Goal: Information Seeking & Learning: Learn about a topic

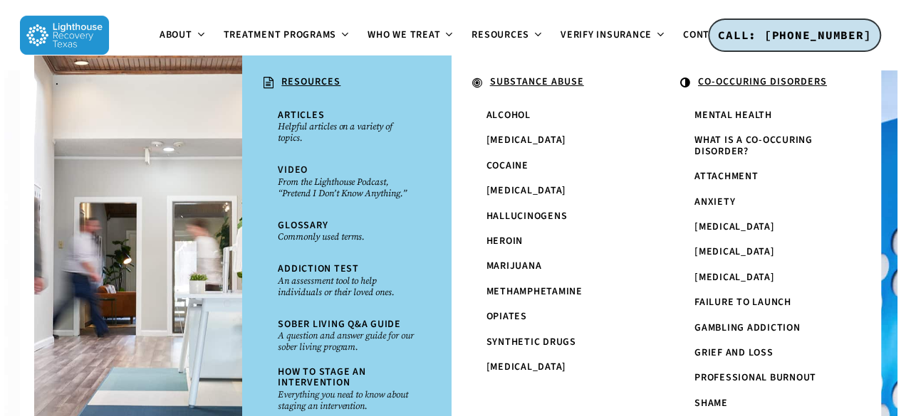
scroll to position [199, 0]
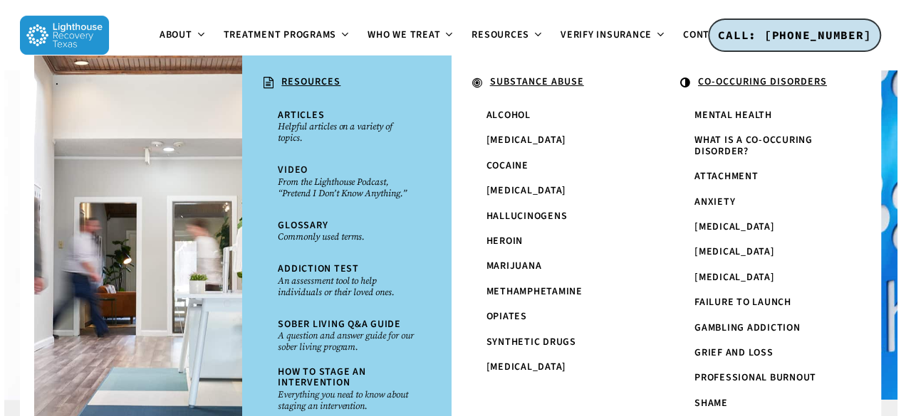
click at [122, 274] on li "." at bounding box center [138, 274] width 208 height 437
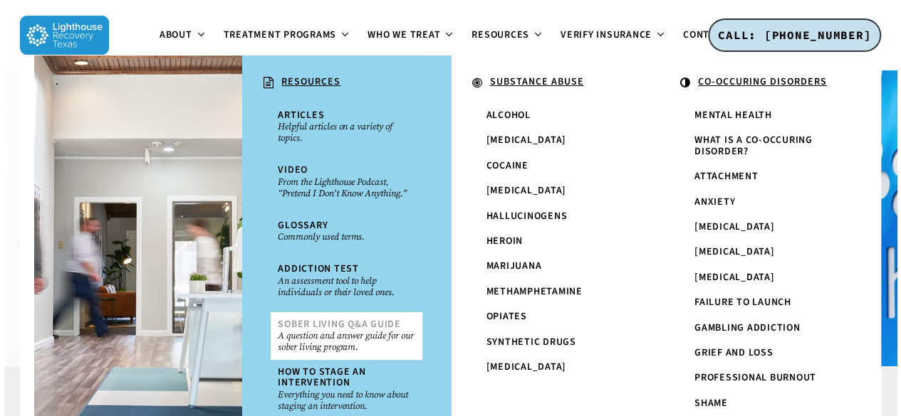
scroll to position [232, 0]
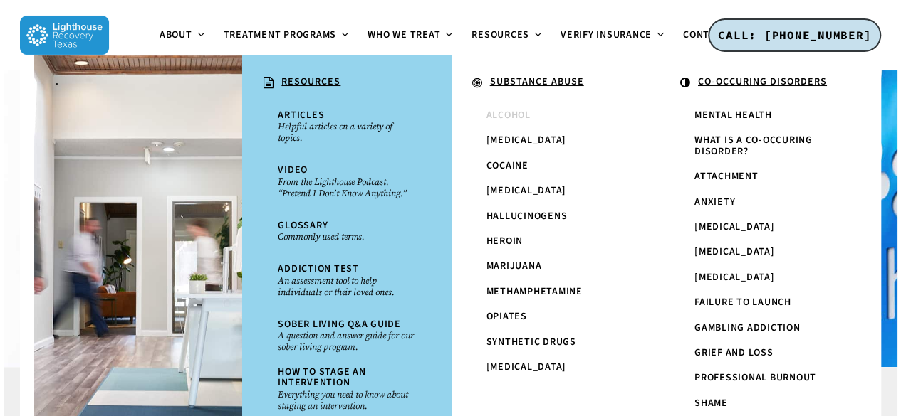
click at [511, 123] on link "Alcohol" at bounding box center [554, 115] width 151 height 25
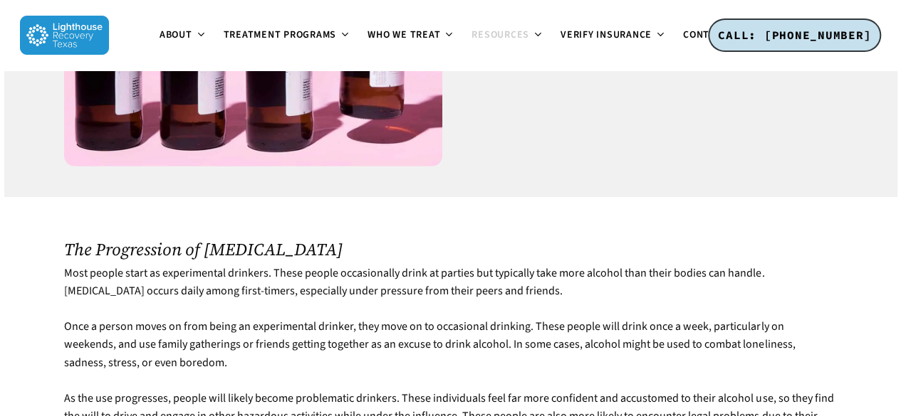
scroll to position [2186, 0]
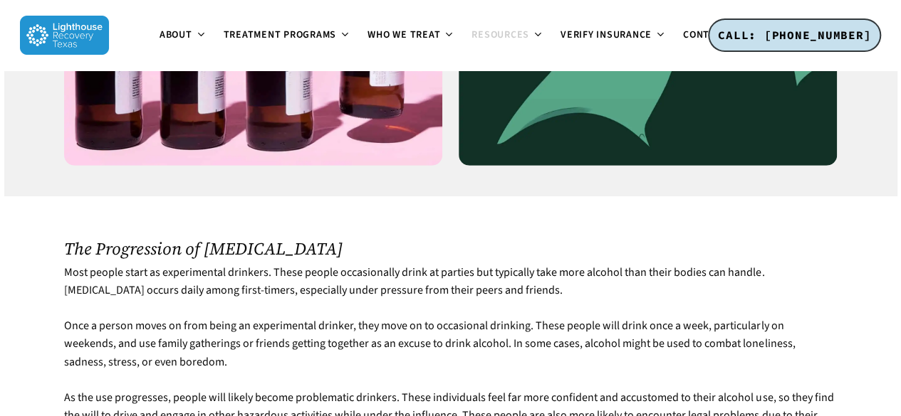
drag, startPoint x: 0, startPoint y: 0, endPoint x: 248, endPoint y: 214, distance: 327.6
click at [248, 264] on p "Most people start as experimental drinkers. These people occasionally drink at …" at bounding box center [450, 290] width 772 height 53
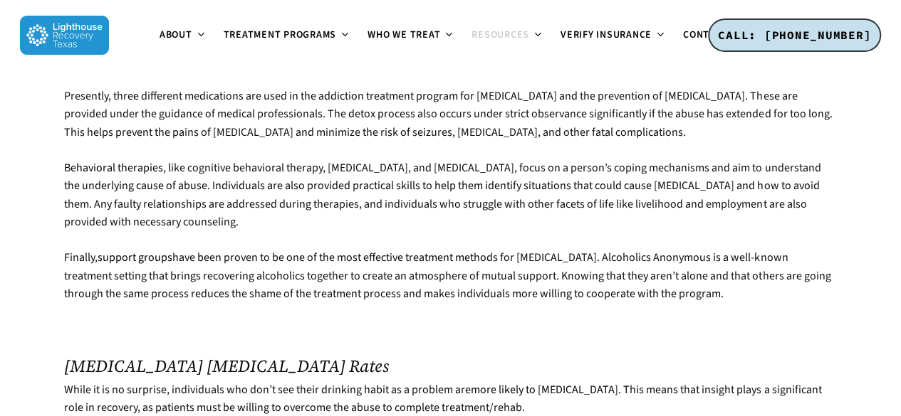
scroll to position [2954, 0]
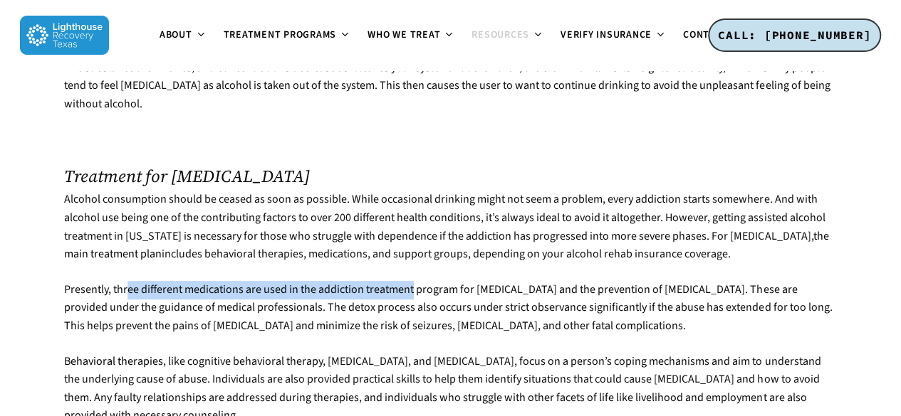
drag, startPoint x: 130, startPoint y: 192, endPoint x: 414, endPoint y: 203, distance: 285.0
click at [414, 281] on p "Presently, three different medications are used in the addiction treatment prog…" at bounding box center [450, 317] width 772 height 72
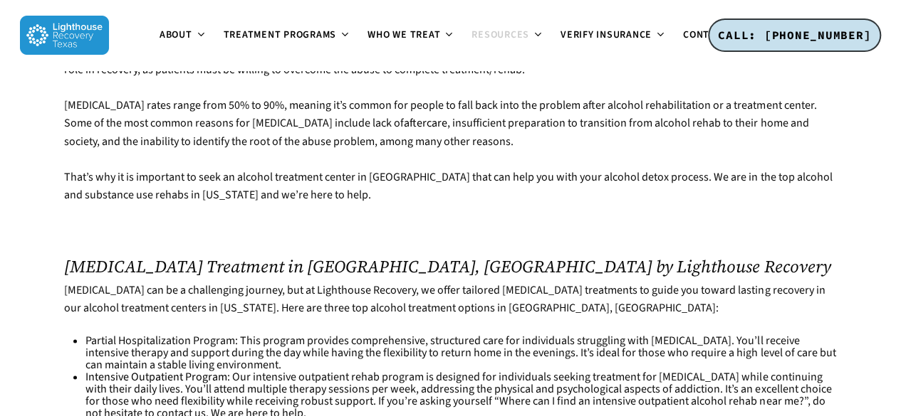
scroll to position [3557, 0]
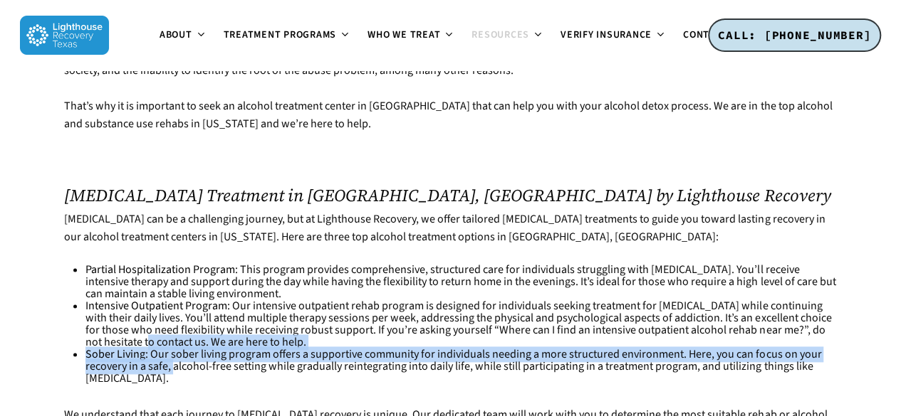
drag, startPoint x: 174, startPoint y: 280, endPoint x: 117, endPoint y: 249, distance: 64.0
click at [117, 264] on ul "Partial Hospitalization Program : This program provides comprehensive, structur…" at bounding box center [460, 324] width 751 height 121
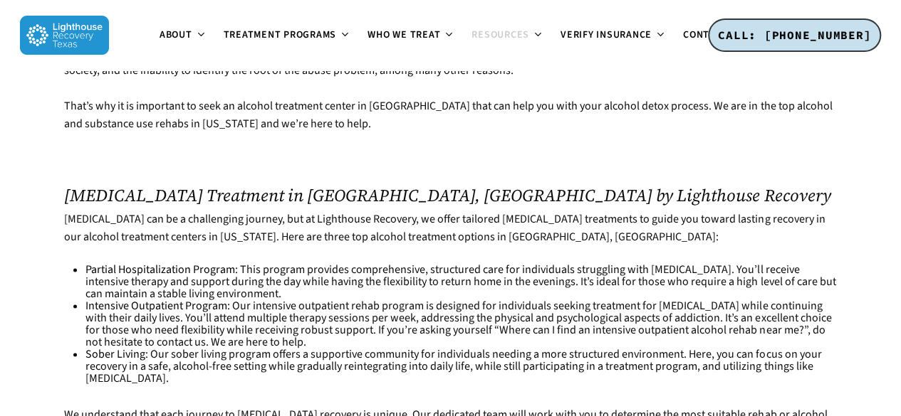
click at [197, 349] on li "Sober Living : Our sober living program offers a supportive community for indiv…" at bounding box center [460, 367] width 751 height 36
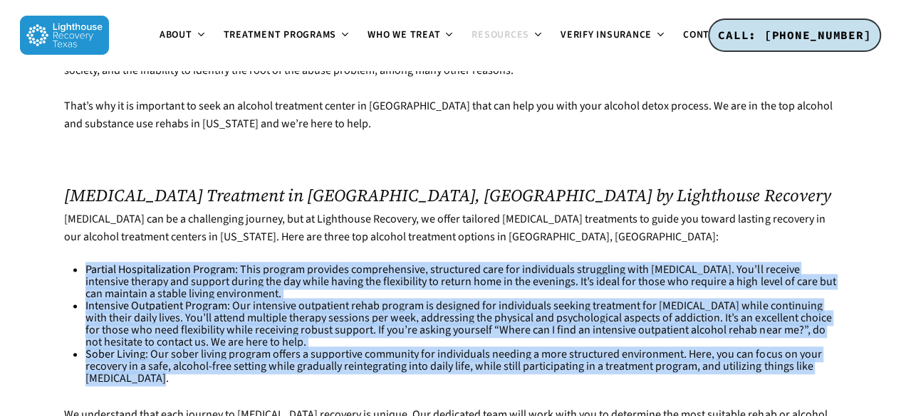
drag, startPoint x: 159, startPoint y: 284, endPoint x: 80, endPoint y: 174, distance: 135.7
copy ul "Loremip Dolorsitametcon Adipisc : Elit seddoei temporin utlaboreetdol, magnaali…"
click at [258, 300] on li "Intensive Outpatient Program : Our intensive outpatient rehab program is design…" at bounding box center [460, 324] width 751 height 48
